Goal: Task Accomplishment & Management: Use online tool/utility

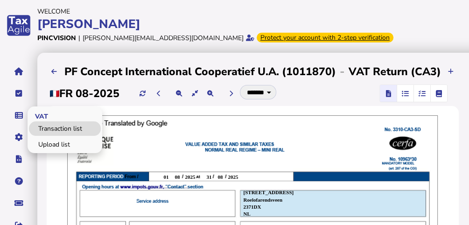
click at [47, 127] on link "Transaction list" at bounding box center [65, 128] width 72 height 14
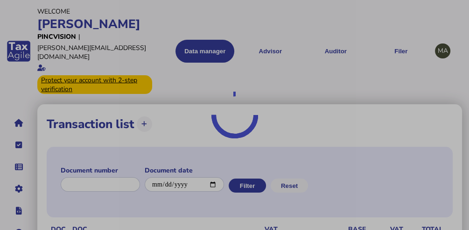
click at [92, 165] on div at bounding box center [234, 115] width 469 height 230
click at [97, 164] on div at bounding box center [234, 115] width 469 height 230
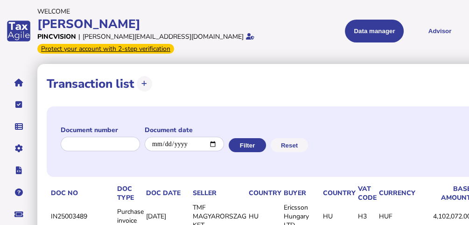
click at [99, 164] on div "Document number Document date Filter Reset" at bounding box center [335, 141] width 576 height 71
click at [105, 148] on input "input" at bounding box center [101, 144] width 80 height 14
paste input "**********"
type input "**********"
click at [266, 145] on button "Filter" at bounding box center [247, 145] width 37 height 14
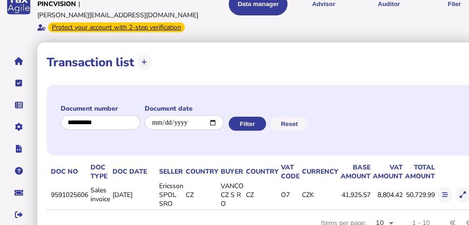
scroll to position [53, 0]
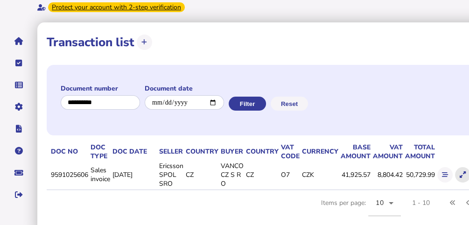
click at [464, 172] on icon at bounding box center [463, 175] width 6 height 6
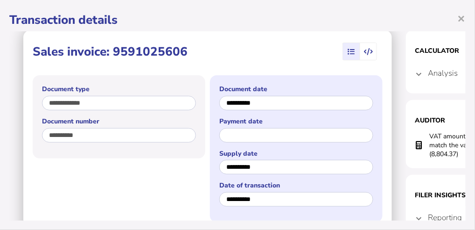
scroll to position [0, 0]
